Goal: Find specific page/section: Find specific page/section

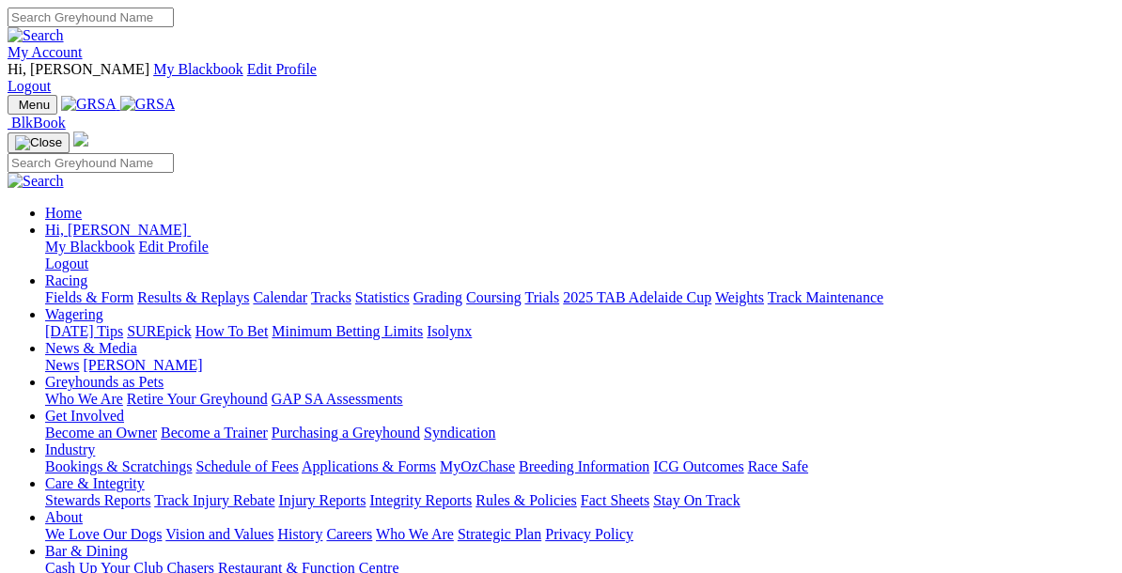
click at [87, 273] on link "Racing" at bounding box center [66, 281] width 42 height 16
click at [105, 289] on link "Fields & Form" at bounding box center [89, 297] width 88 height 16
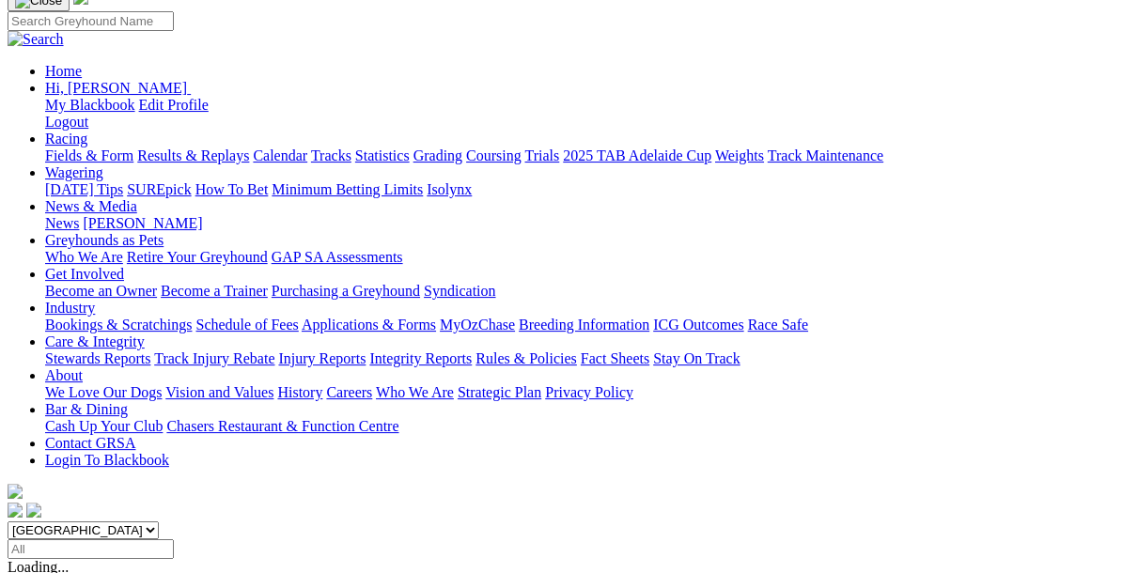
scroll to position [177, 0]
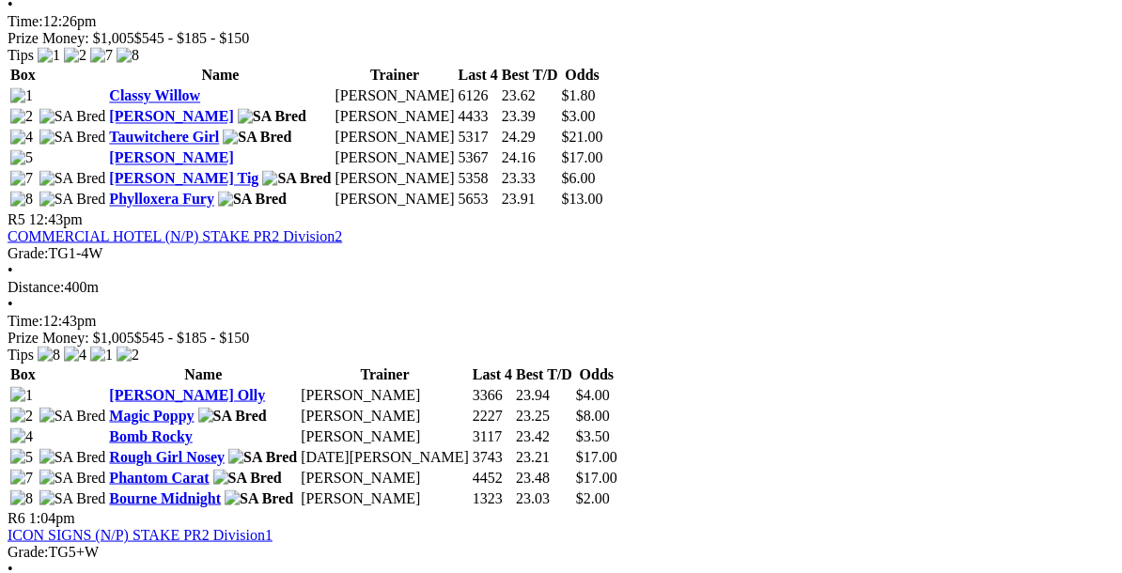
scroll to position [2117, 0]
